Goal: Information Seeking & Learning: Learn about a topic

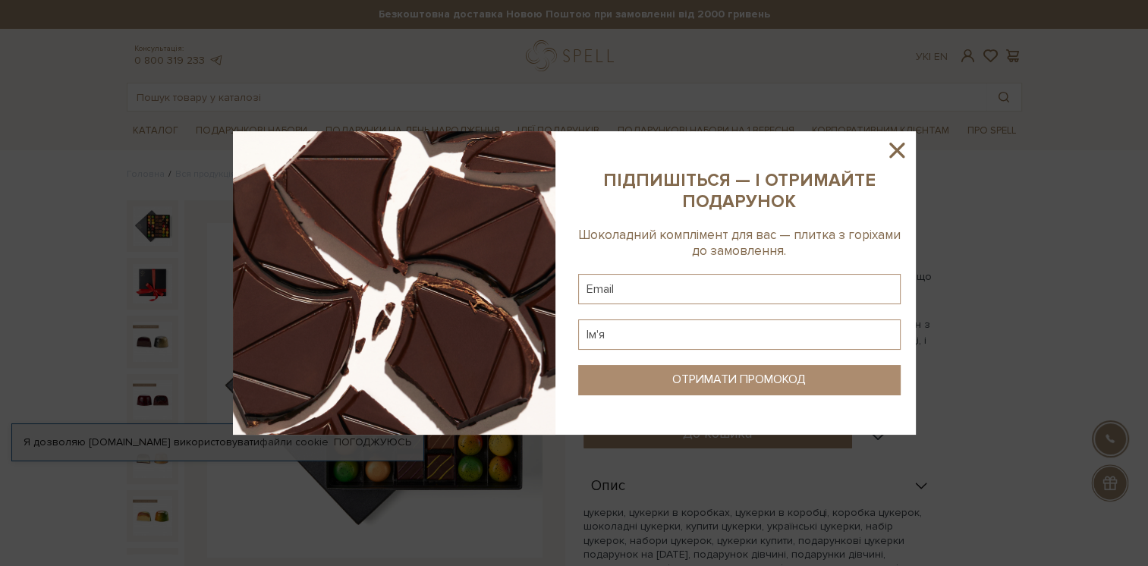
click at [895, 145] on icon at bounding box center [897, 150] width 26 height 26
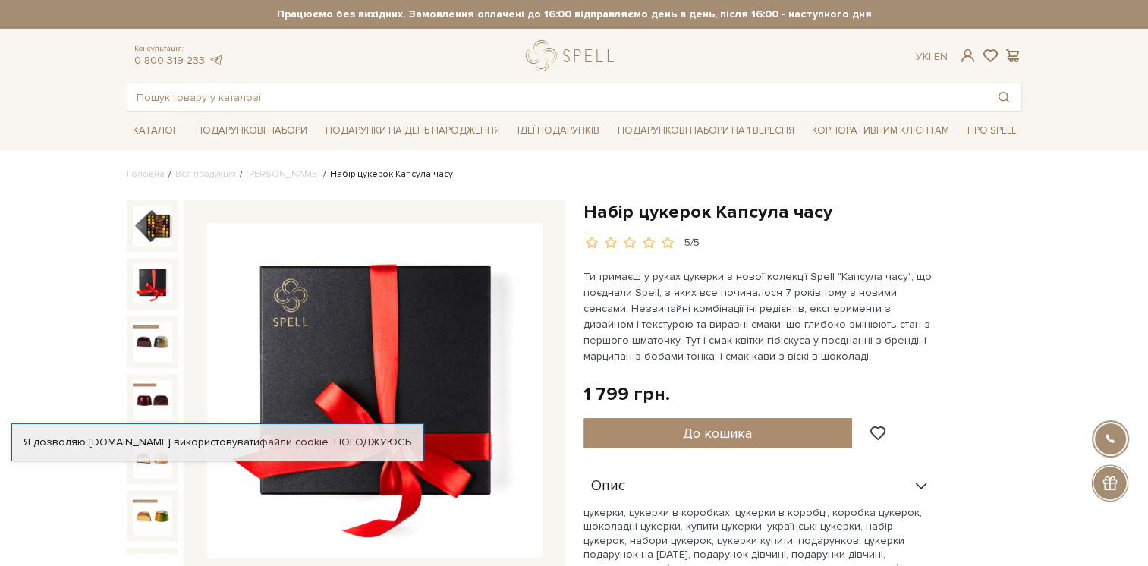
click at [150, 279] on img at bounding box center [152, 283] width 39 height 39
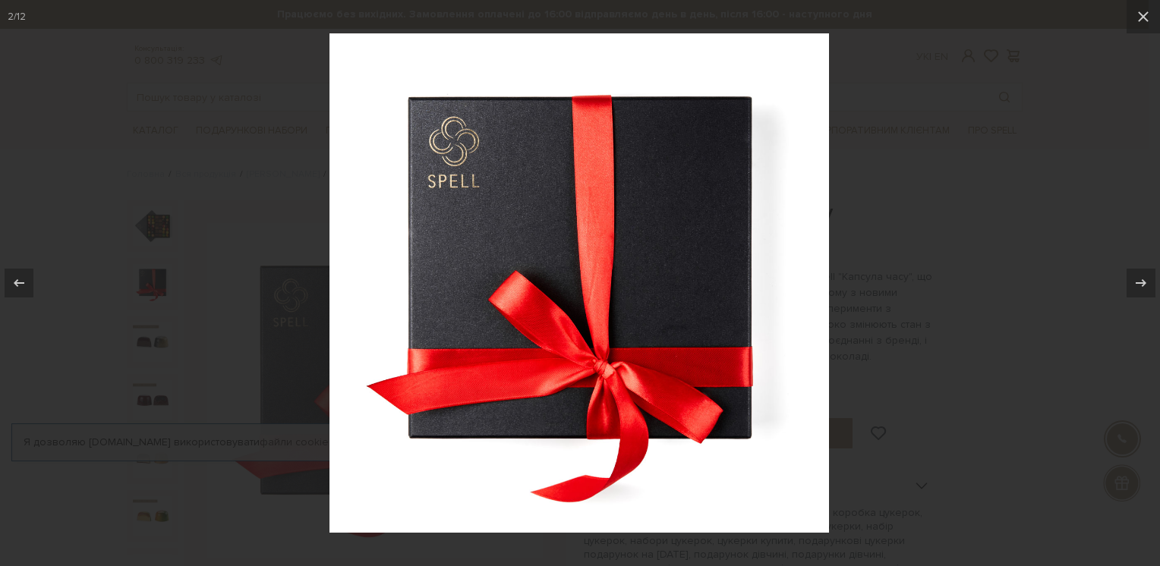
click at [950, 211] on div at bounding box center [580, 283] width 1160 height 566
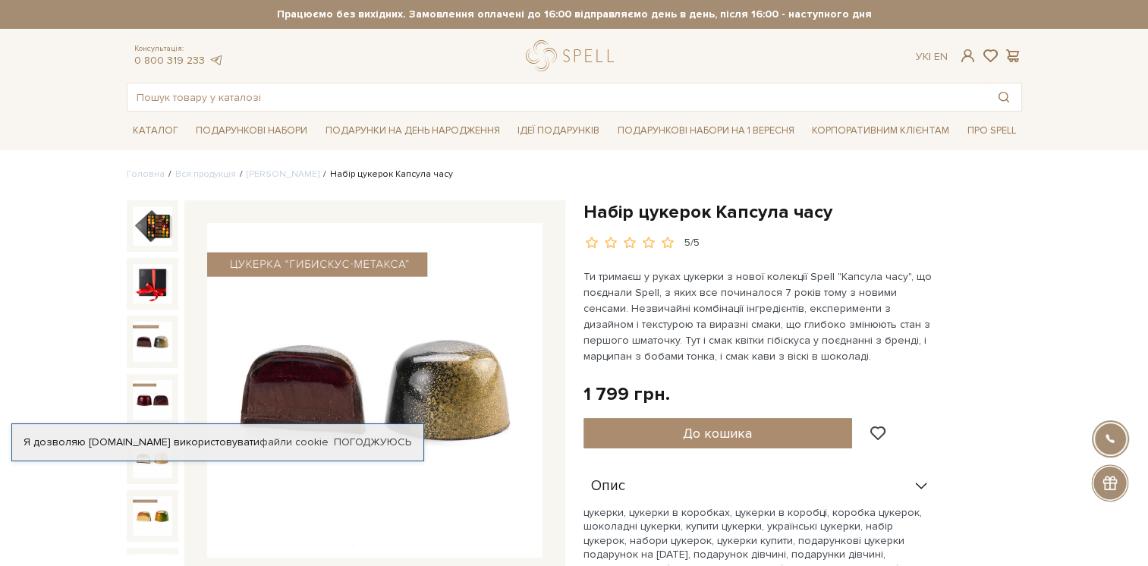
click at [137, 334] on img at bounding box center [152, 341] width 39 height 39
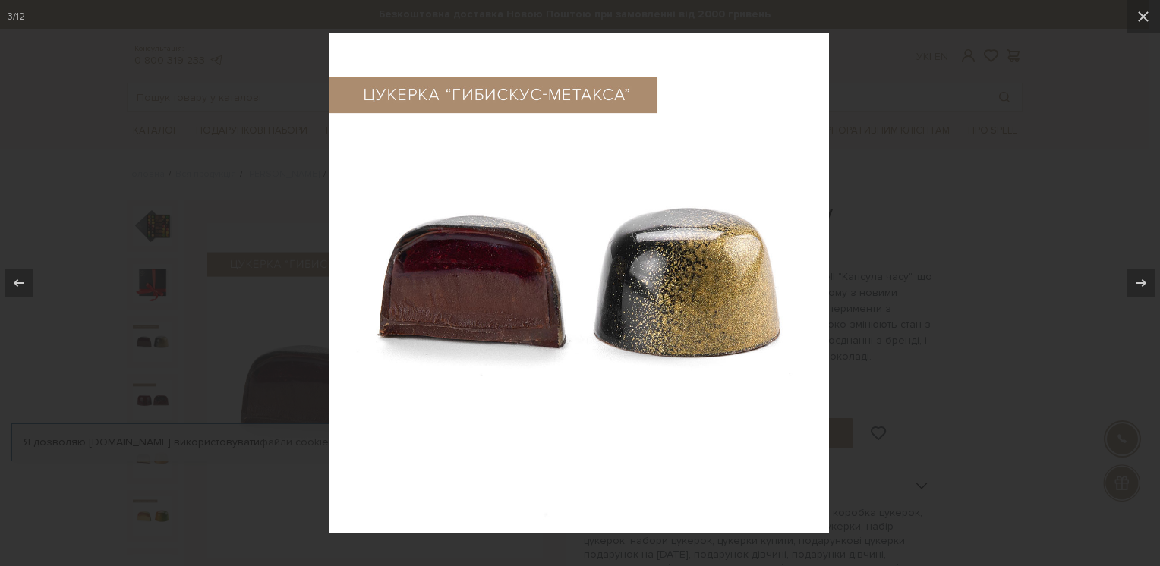
click at [67, 364] on div at bounding box center [580, 283] width 1160 height 566
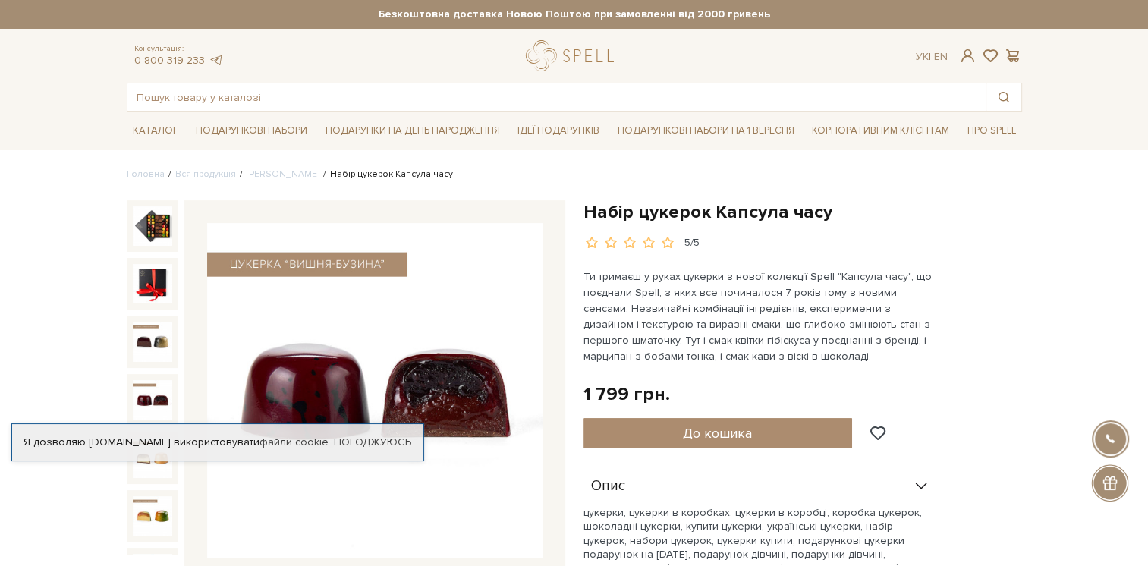
click at [156, 380] on img at bounding box center [152, 399] width 39 height 39
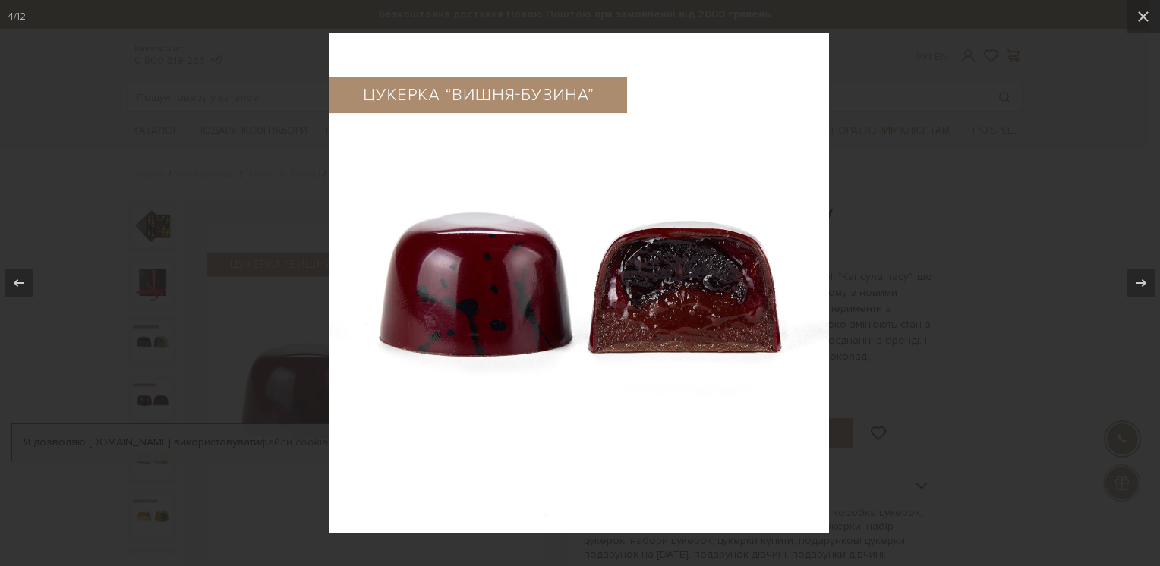
click at [70, 369] on div at bounding box center [580, 283] width 1160 height 566
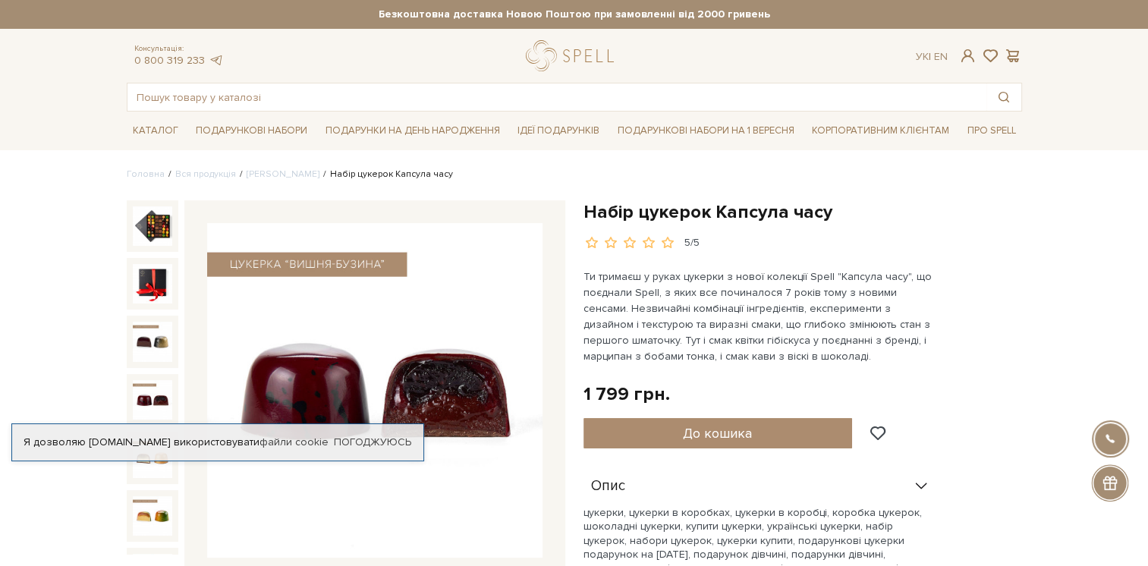
scroll to position [152, 0]
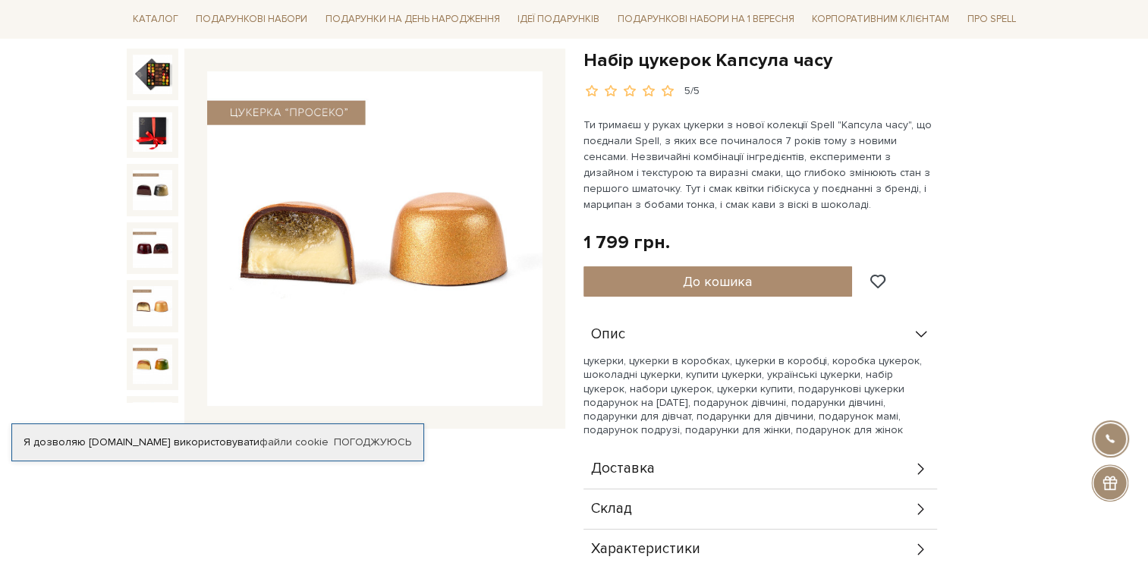
click at [158, 286] on img at bounding box center [152, 305] width 39 height 39
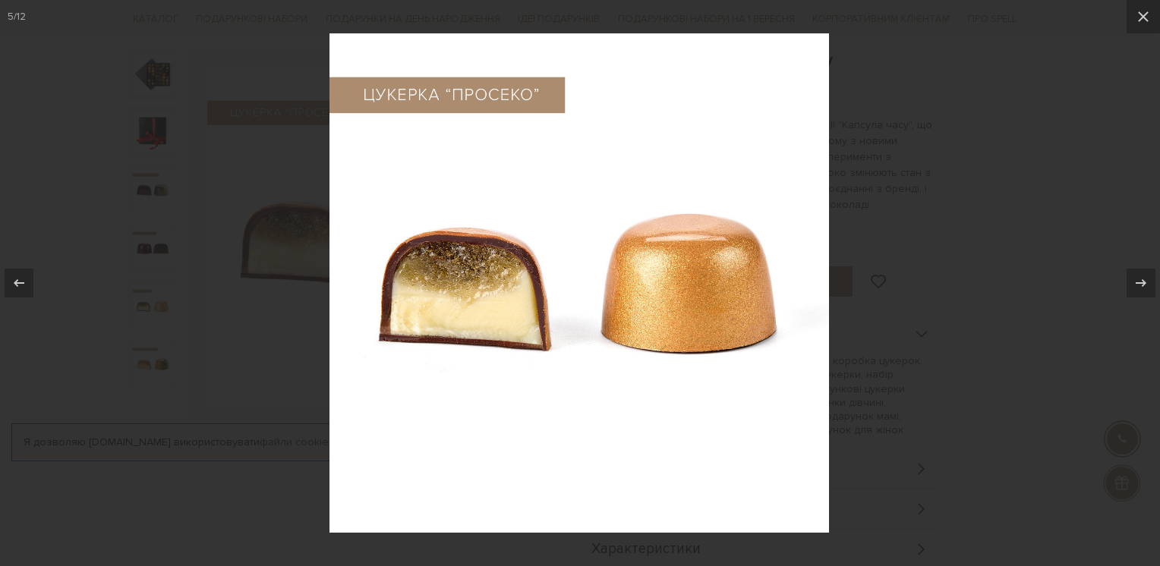
click at [72, 318] on div at bounding box center [580, 283] width 1160 height 566
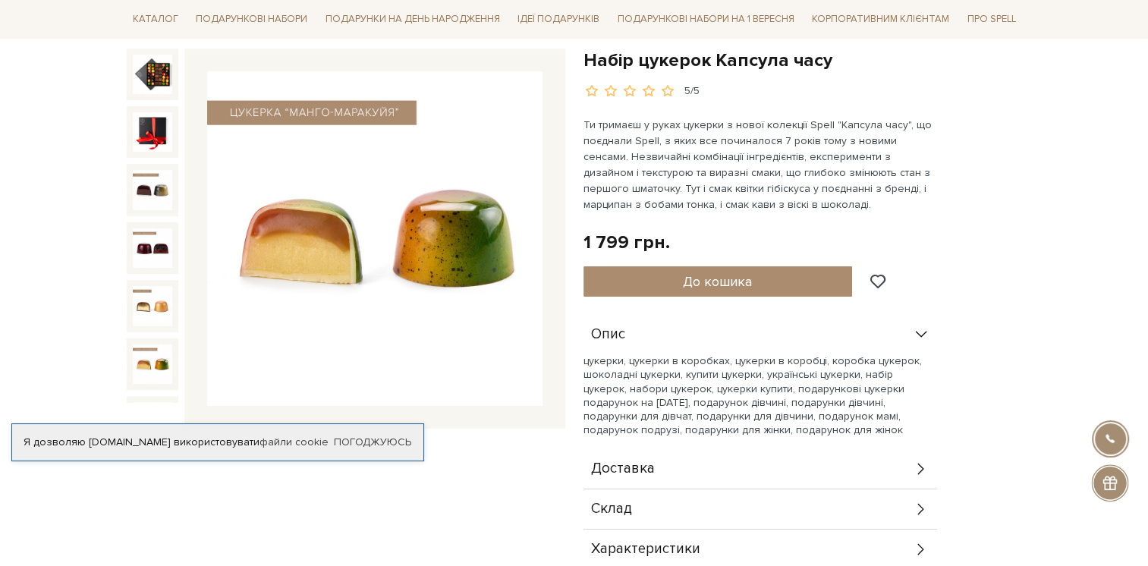
click at [147, 345] on img at bounding box center [152, 364] width 39 height 39
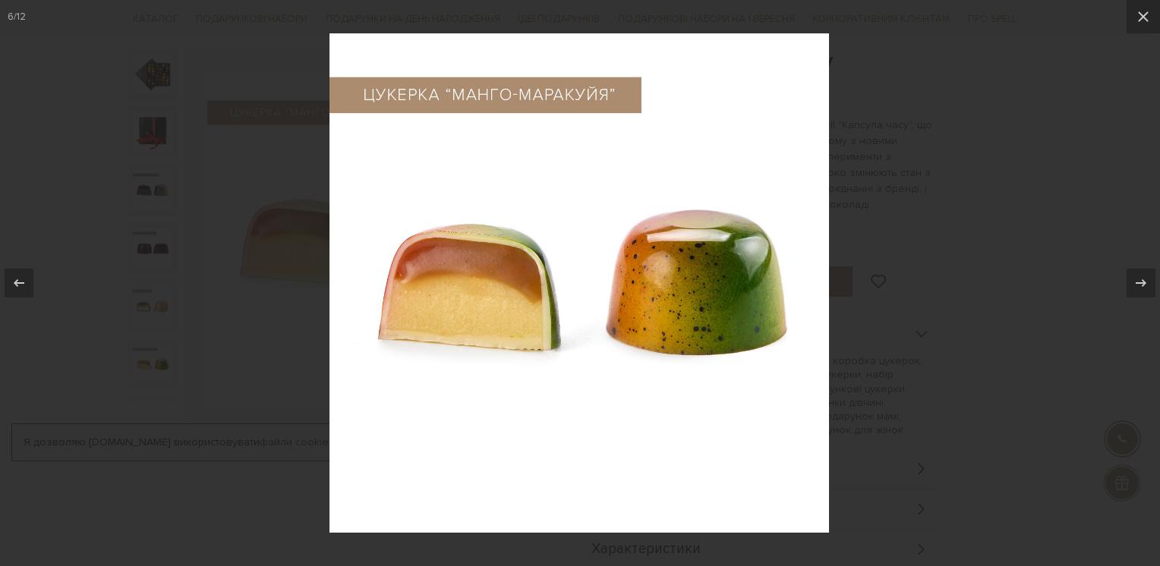
click at [80, 346] on div at bounding box center [580, 283] width 1160 height 566
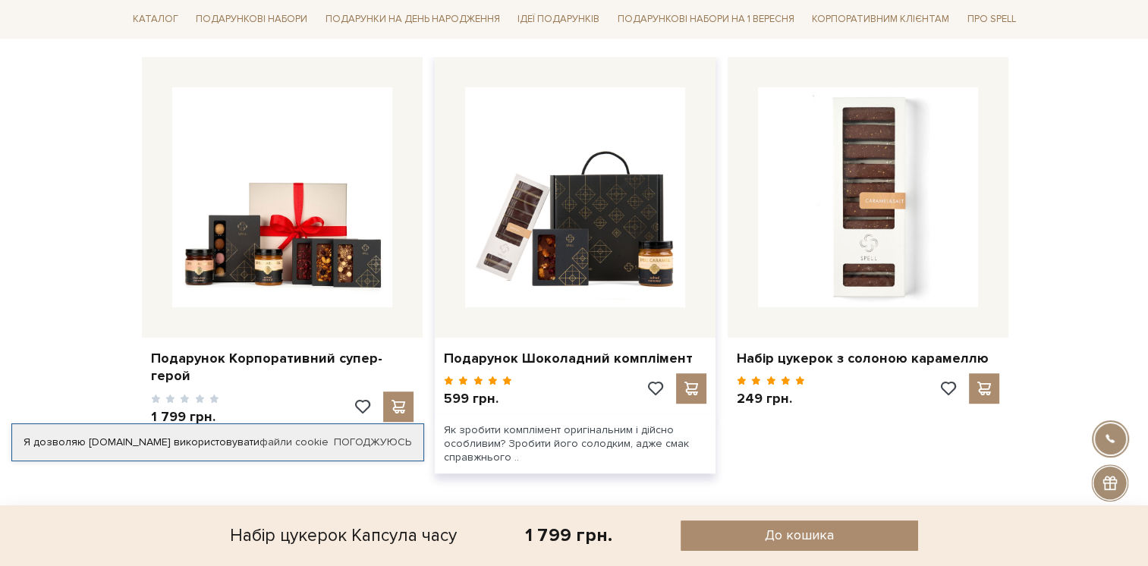
scroll to position [987, 0]
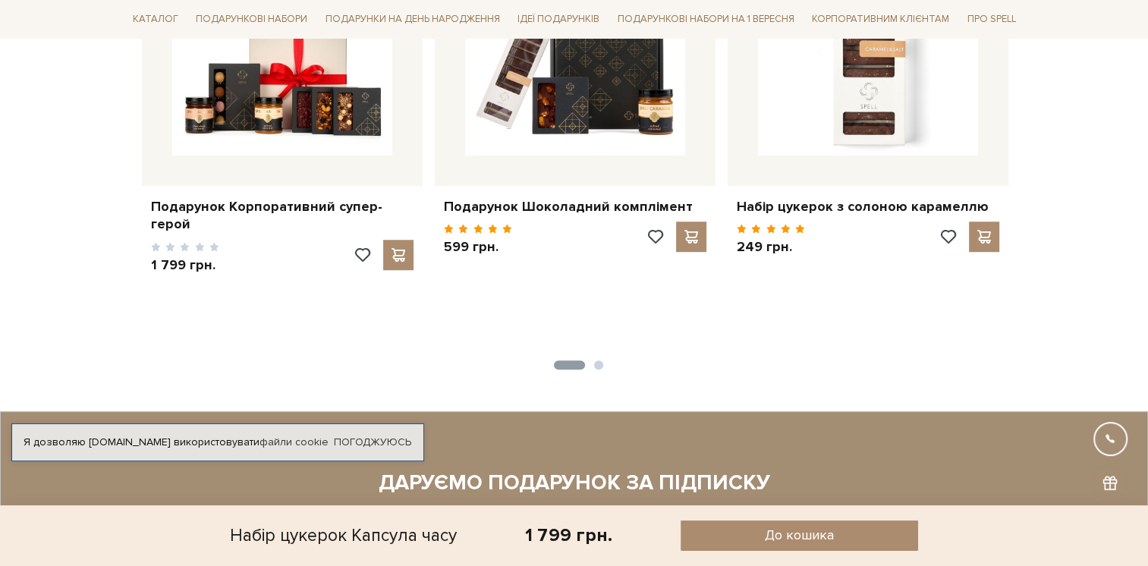
click at [600, 362] on button "2" at bounding box center [598, 365] width 9 height 9
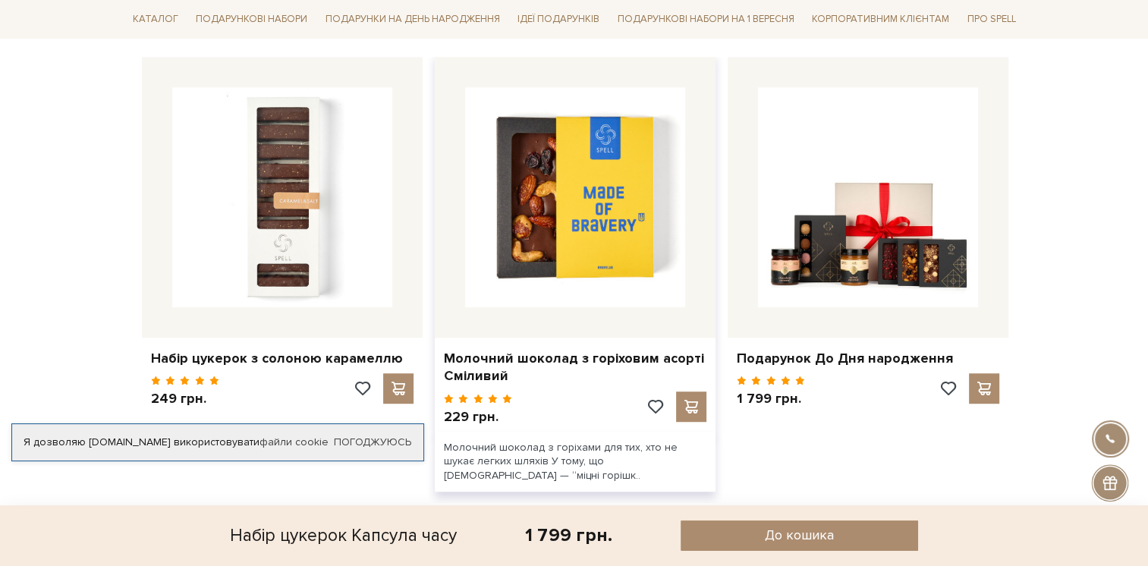
scroll to position [759, 0]
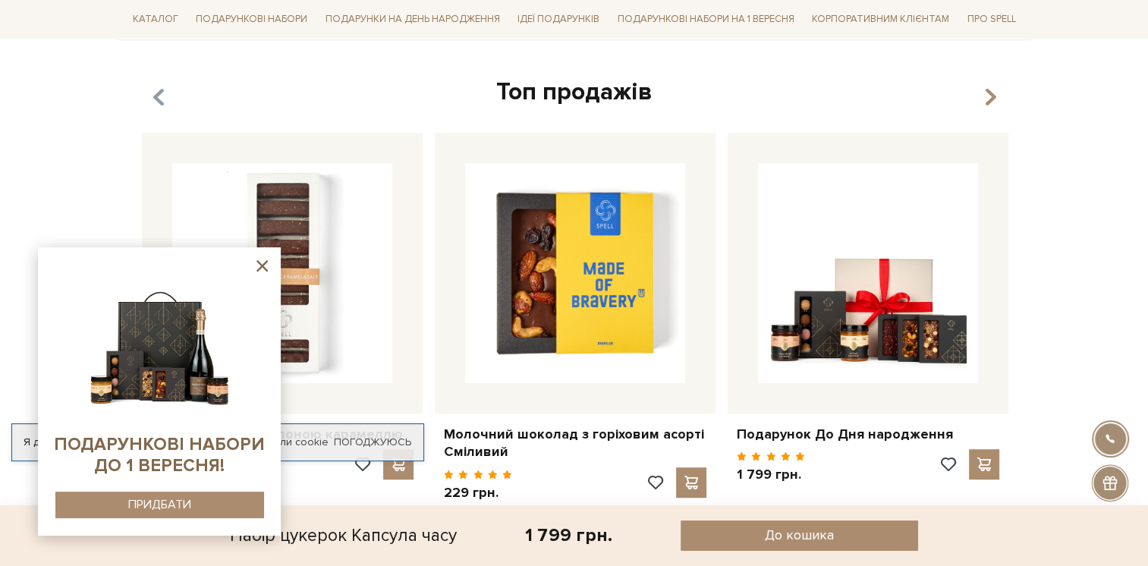
click at [158, 98] on icon "button" at bounding box center [158, 97] width 13 height 26
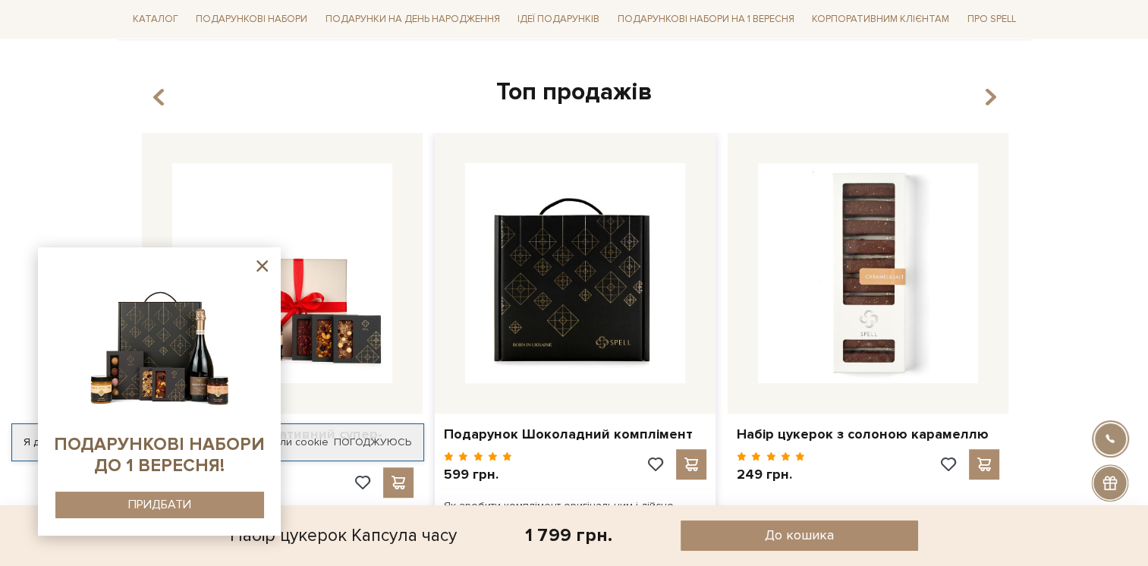
click at [557, 280] on img at bounding box center [575, 273] width 220 height 220
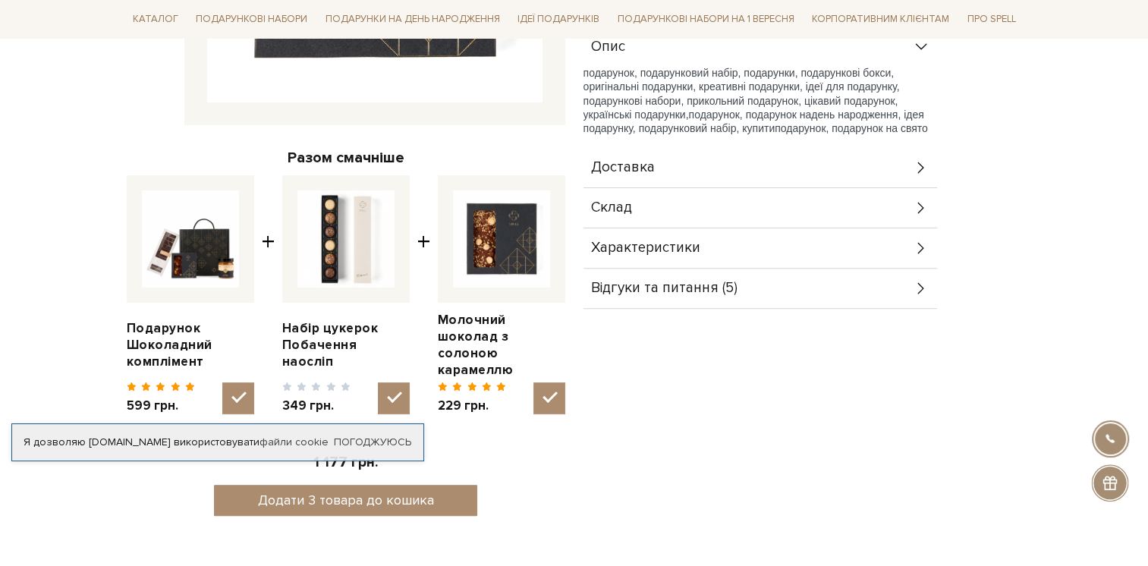
scroll to position [607, 0]
